Goal: Information Seeking & Learning: Understand process/instructions

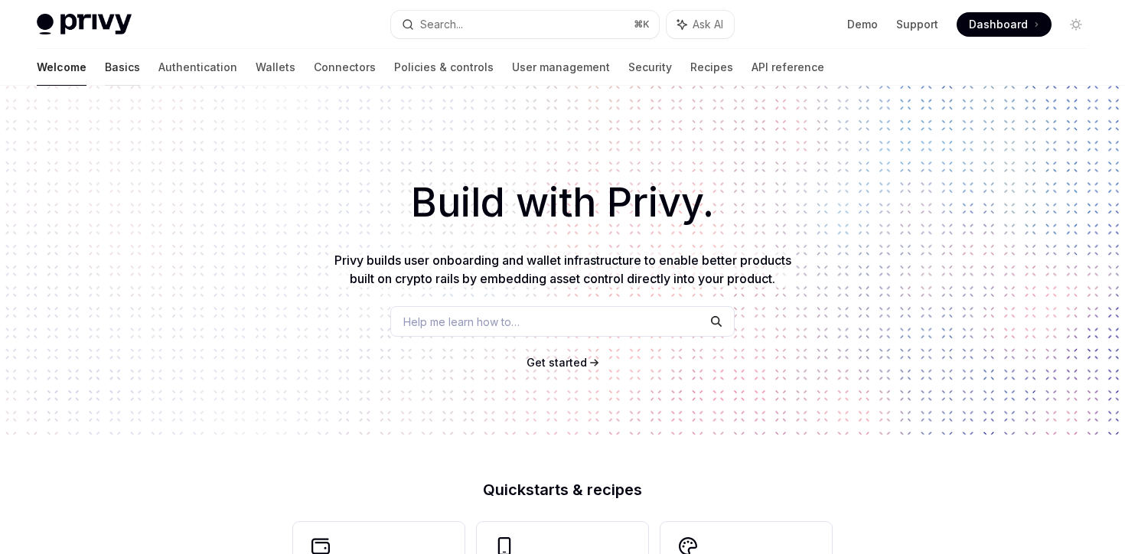
click at [105, 66] on link "Basics" at bounding box center [122, 67] width 35 height 37
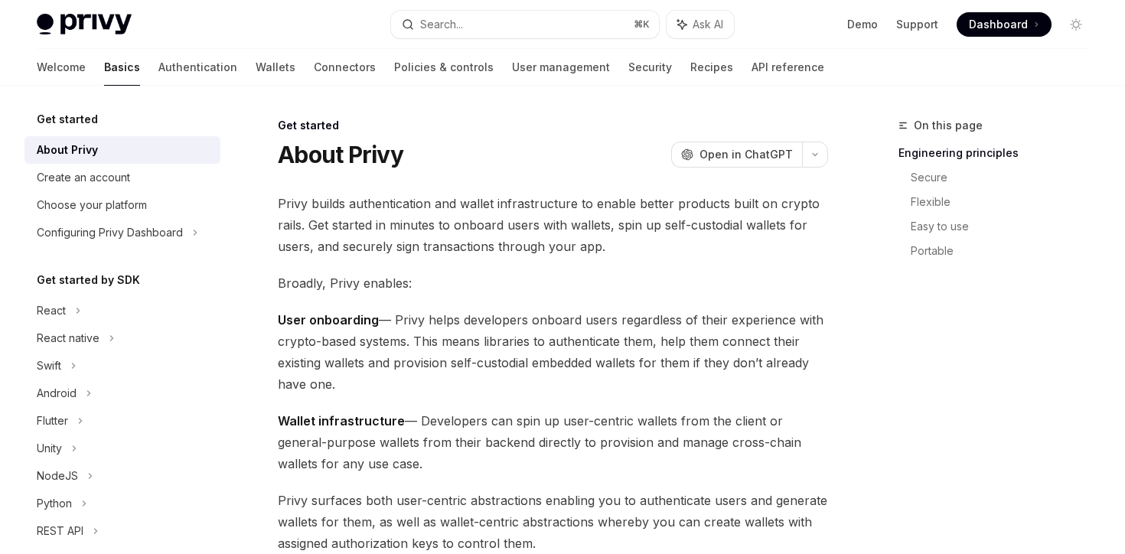
click at [1012, 32] on span at bounding box center [1004, 24] width 95 height 24
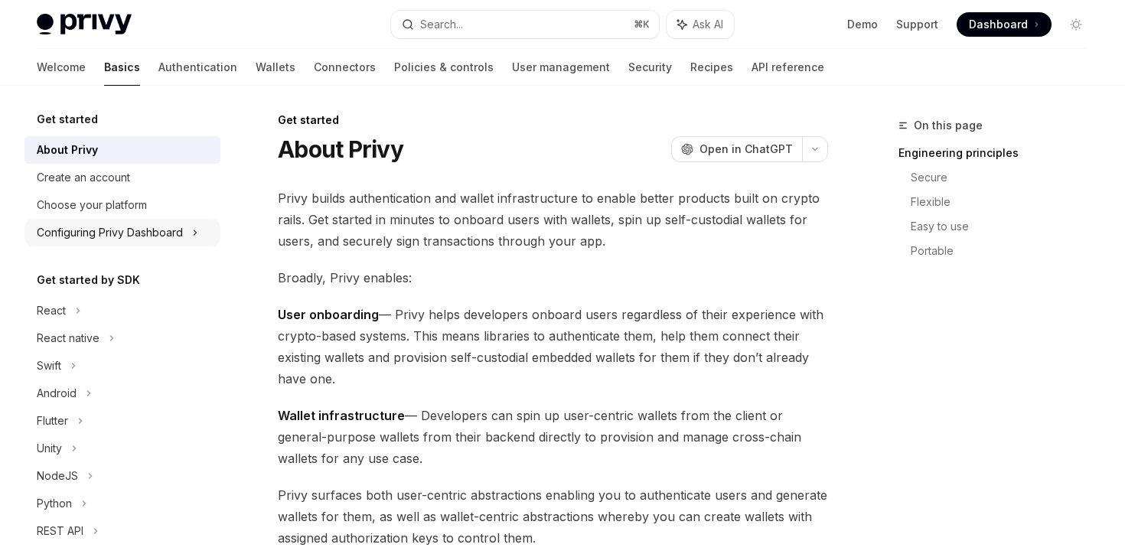
scroll to position [6, 0]
click at [93, 322] on div "React" at bounding box center [122, 311] width 196 height 28
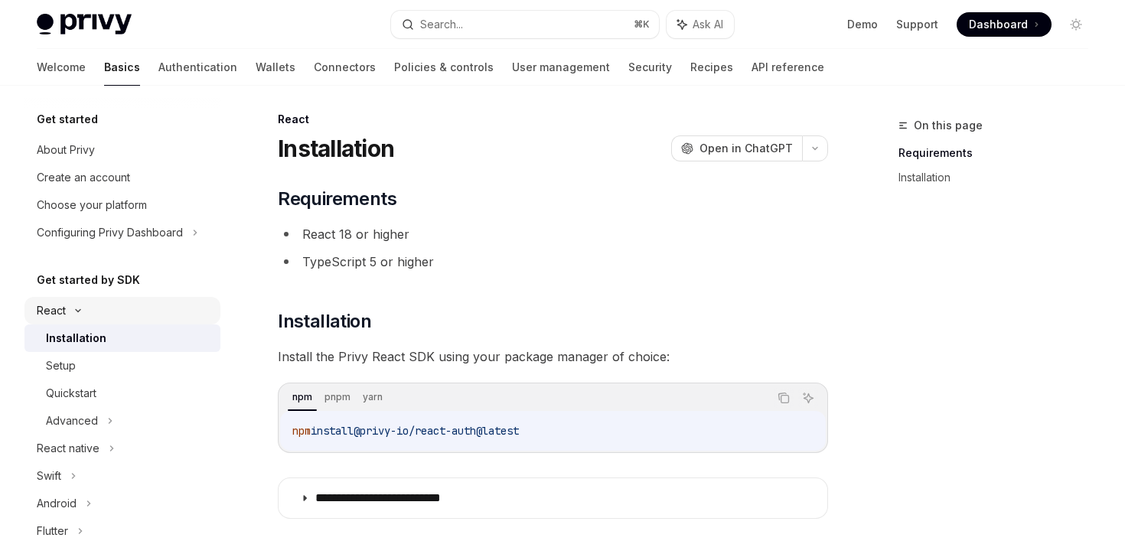
click at [84, 317] on div "React" at bounding box center [122, 311] width 196 height 28
click at [84, 340] on div "React native" at bounding box center [68, 338] width 63 height 18
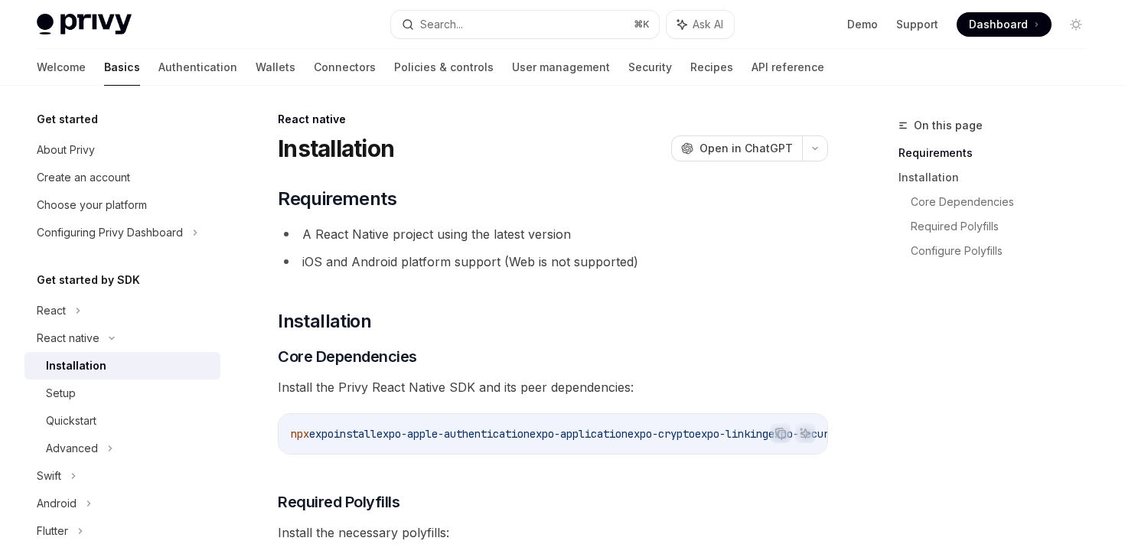
click at [108, 375] on link "Installation" at bounding box center [122, 366] width 196 height 28
click at [95, 391] on div "Setup" at bounding box center [128, 393] width 165 height 18
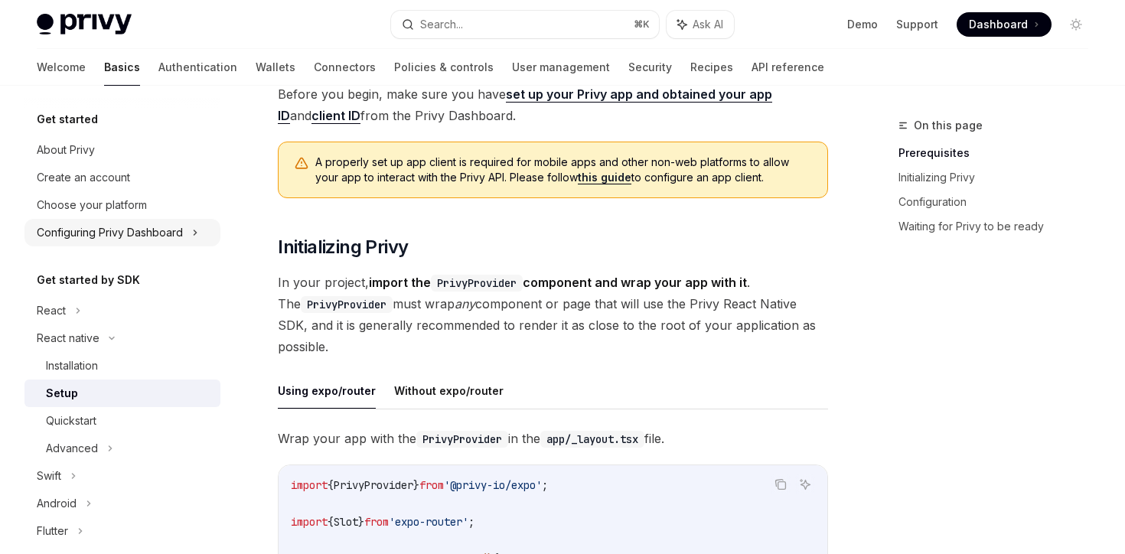
scroll to position [109, 0]
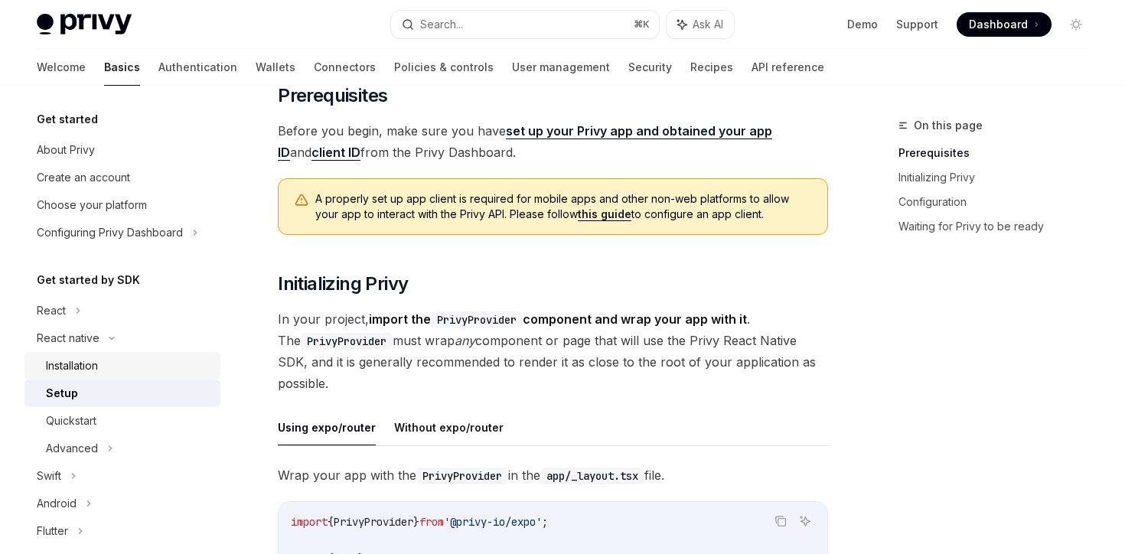
click at [107, 360] on div "Installation" at bounding box center [128, 366] width 165 height 18
type textarea "*"
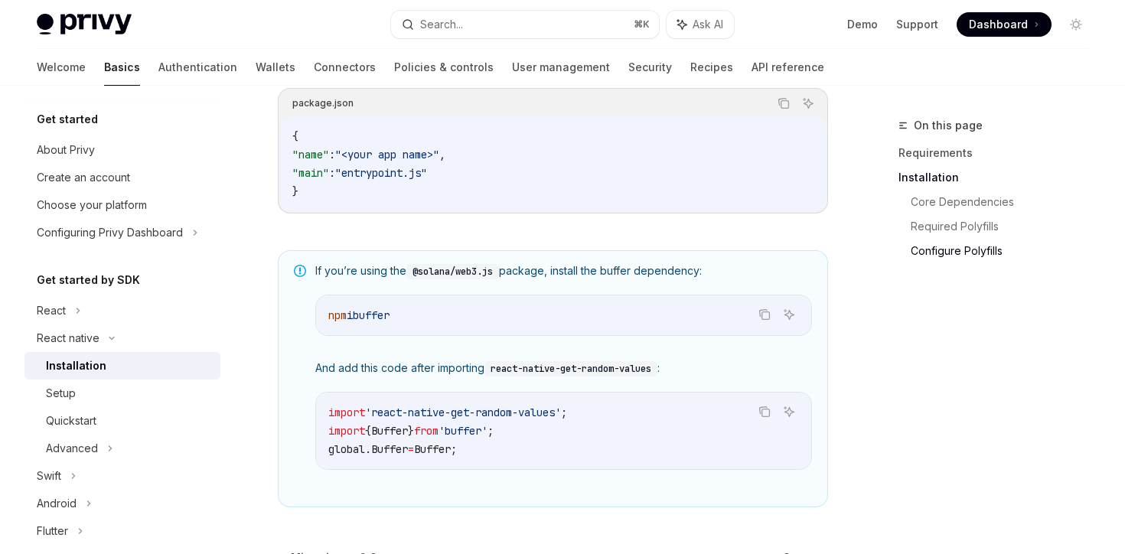
scroll to position [1197, 0]
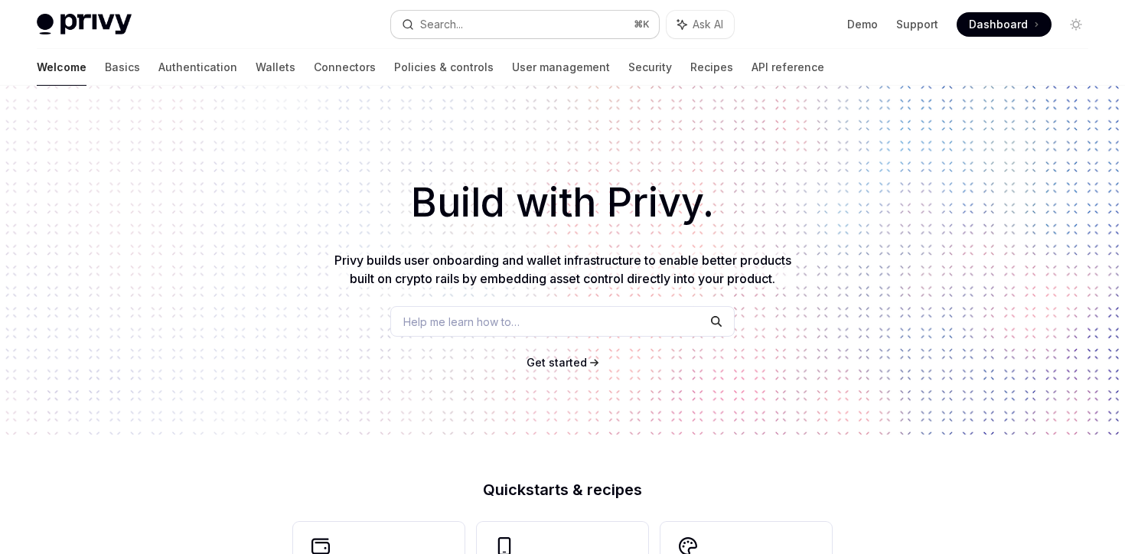
click at [478, 30] on button "Search... ⌘ K" at bounding box center [524, 25] width 267 height 28
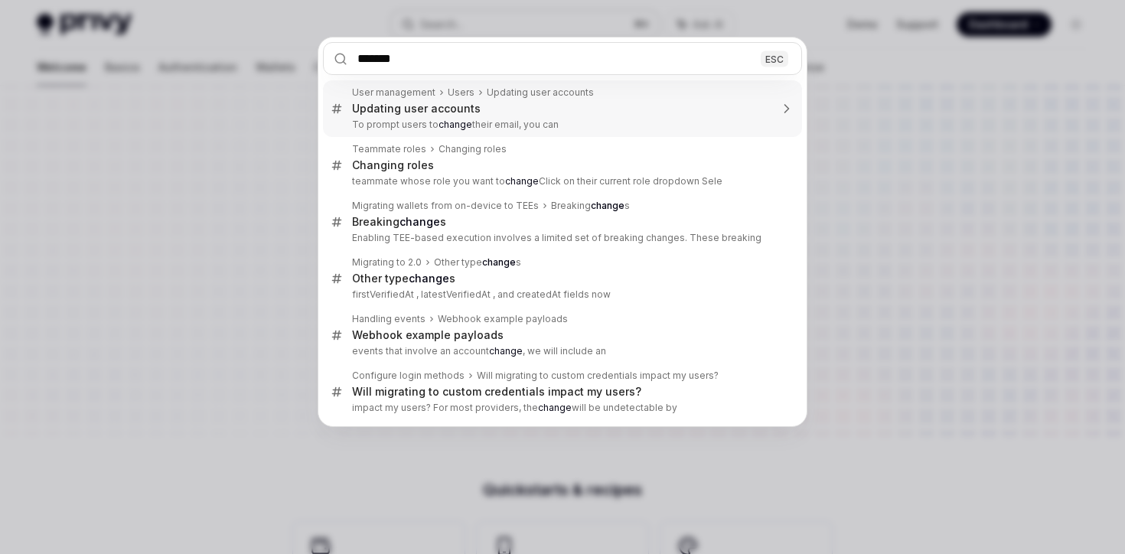
type input "********"
type textarea "*"
type input "*********"
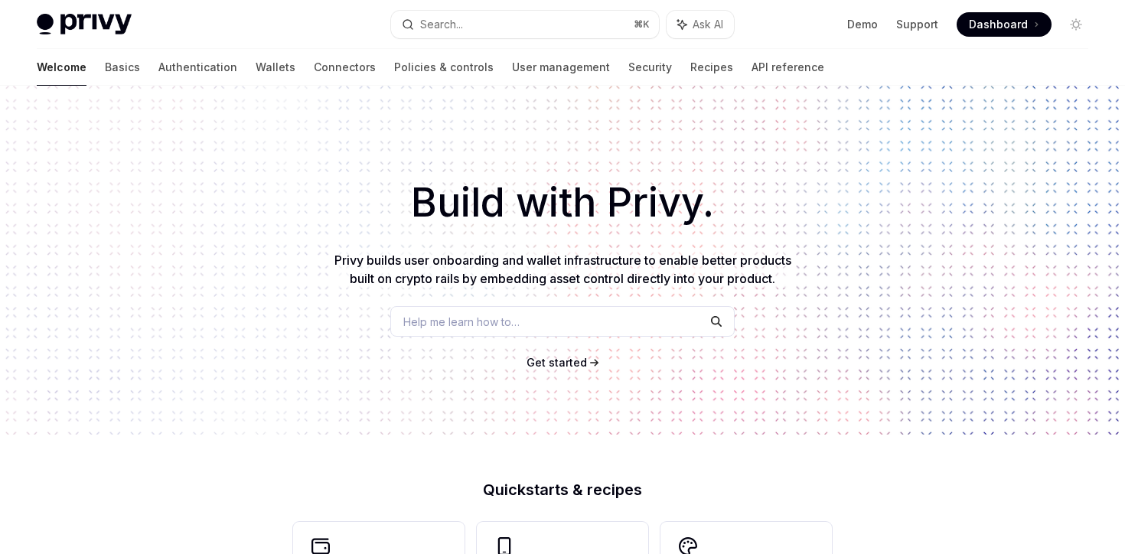
type textarea "*"
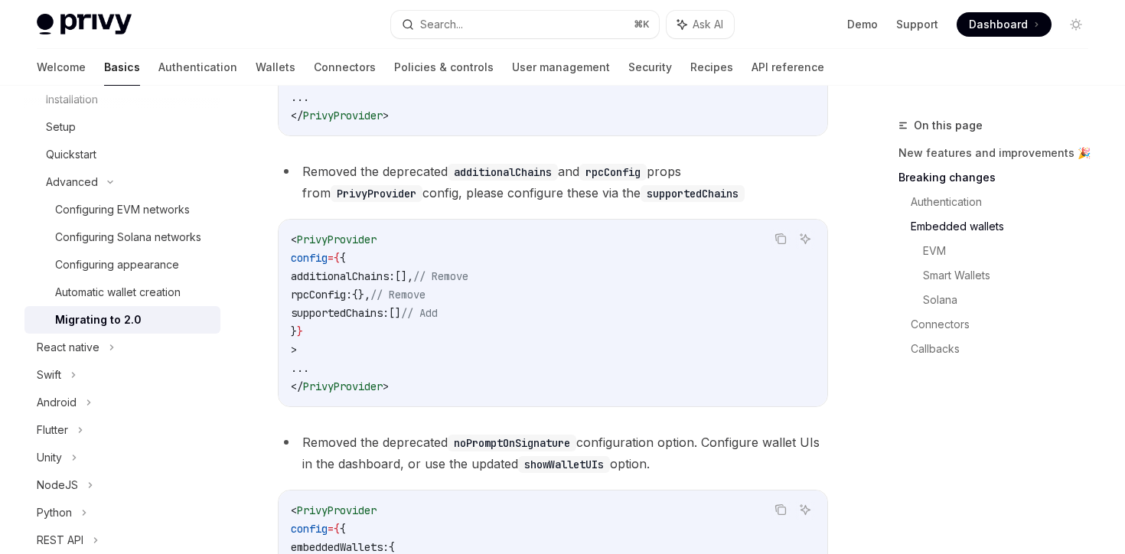
scroll to position [1174, 0]
